Goal: Find specific page/section: Find specific page/section

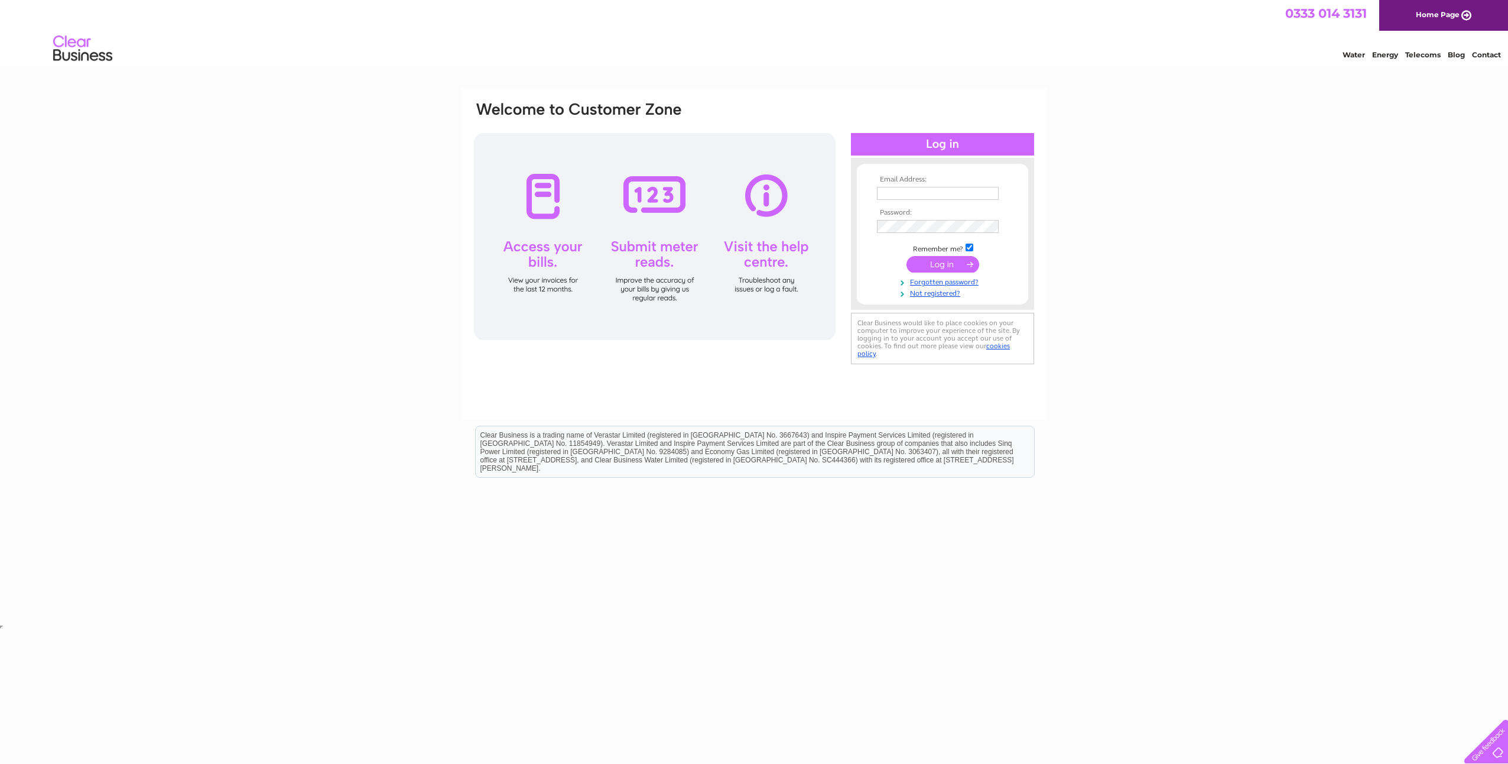
type input "accounts@pollardproperty.co.uk"
click at [945, 265] on input "submit" at bounding box center [943, 264] width 73 height 17
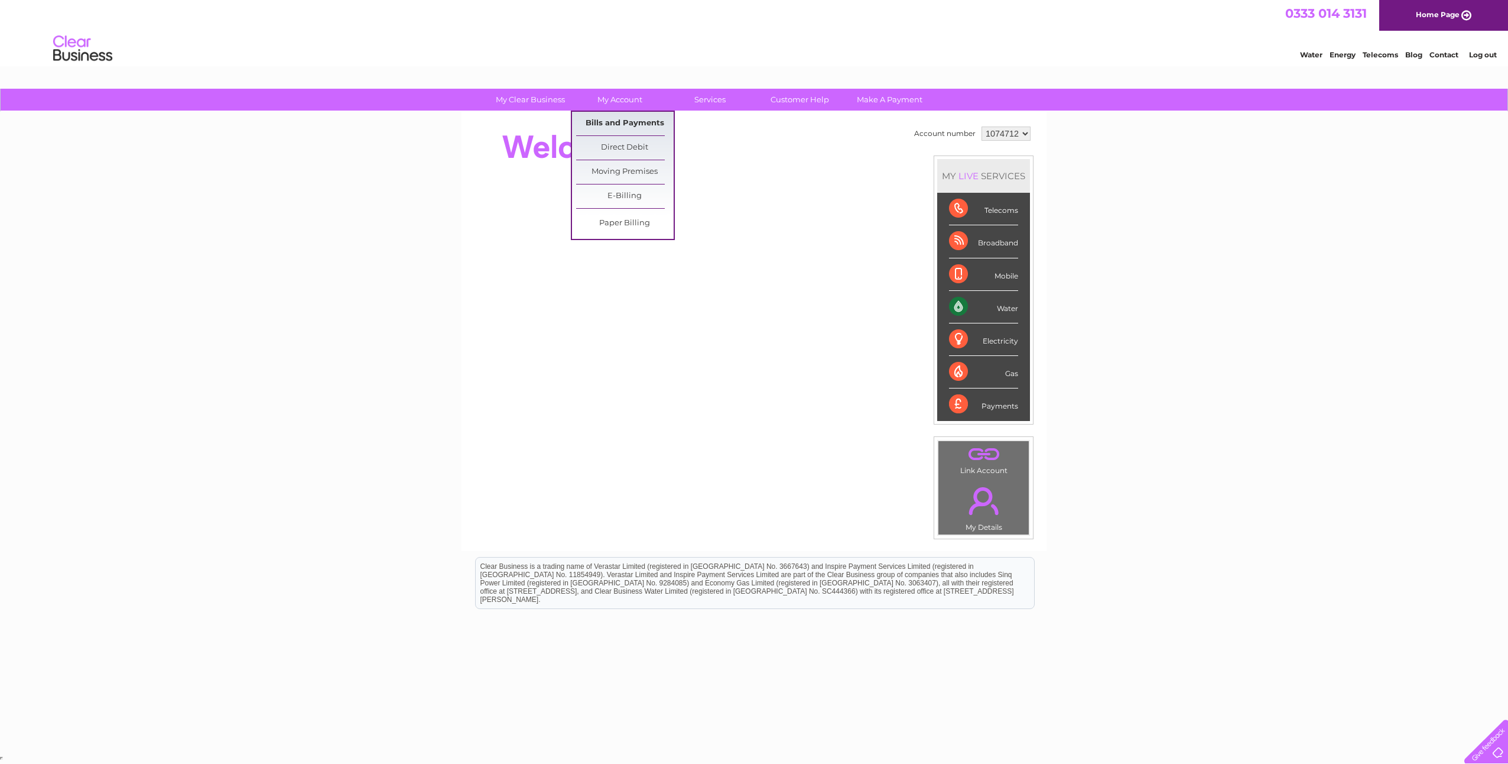
click at [618, 125] on link "Bills and Payments" at bounding box center [625, 124] width 98 height 24
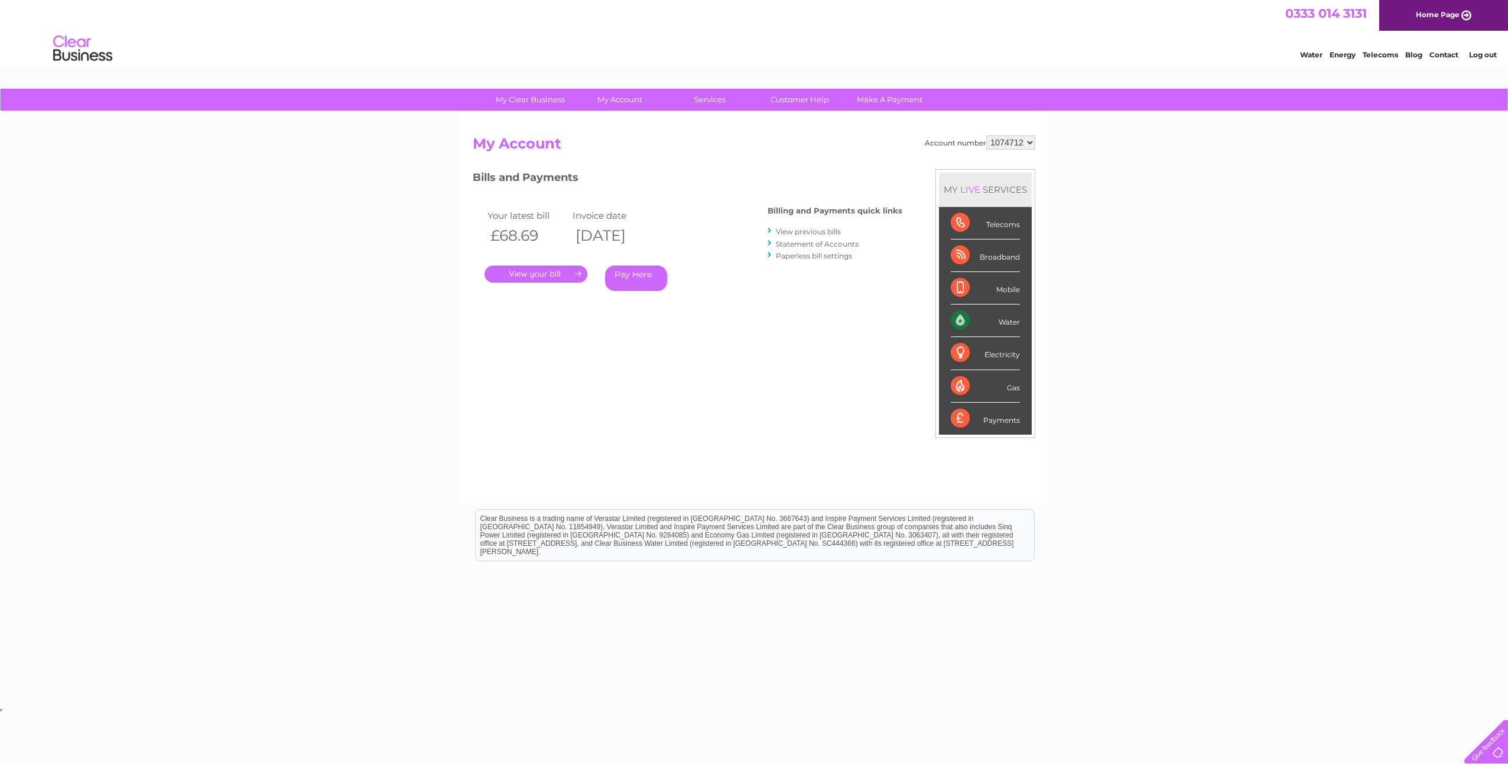
click at [537, 274] on link "." at bounding box center [536, 273] width 103 height 17
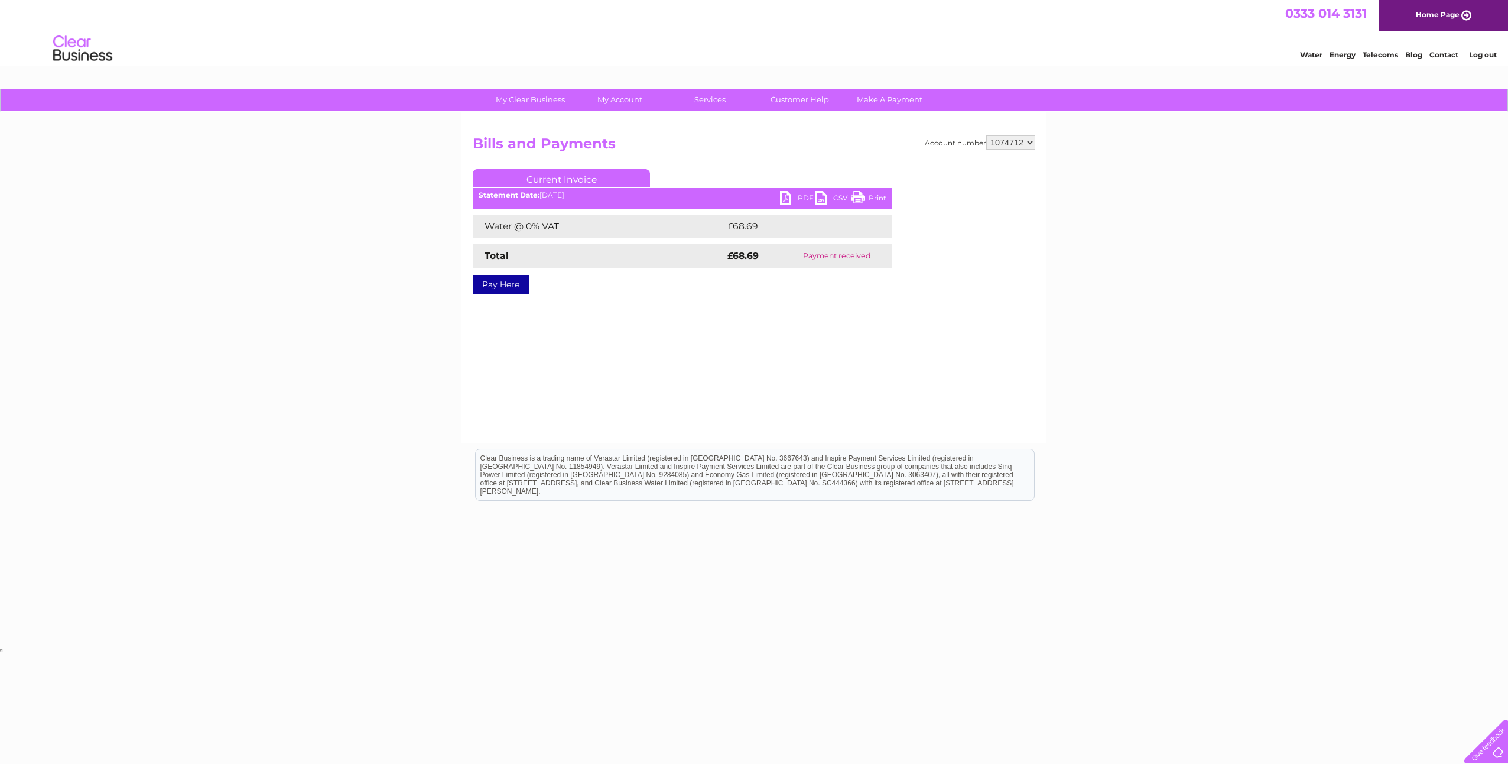
click at [786, 201] on link "PDF" at bounding box center [797, 199] width 35 height 17
